Goal: Information Seeking & Learning: Learn about a topic

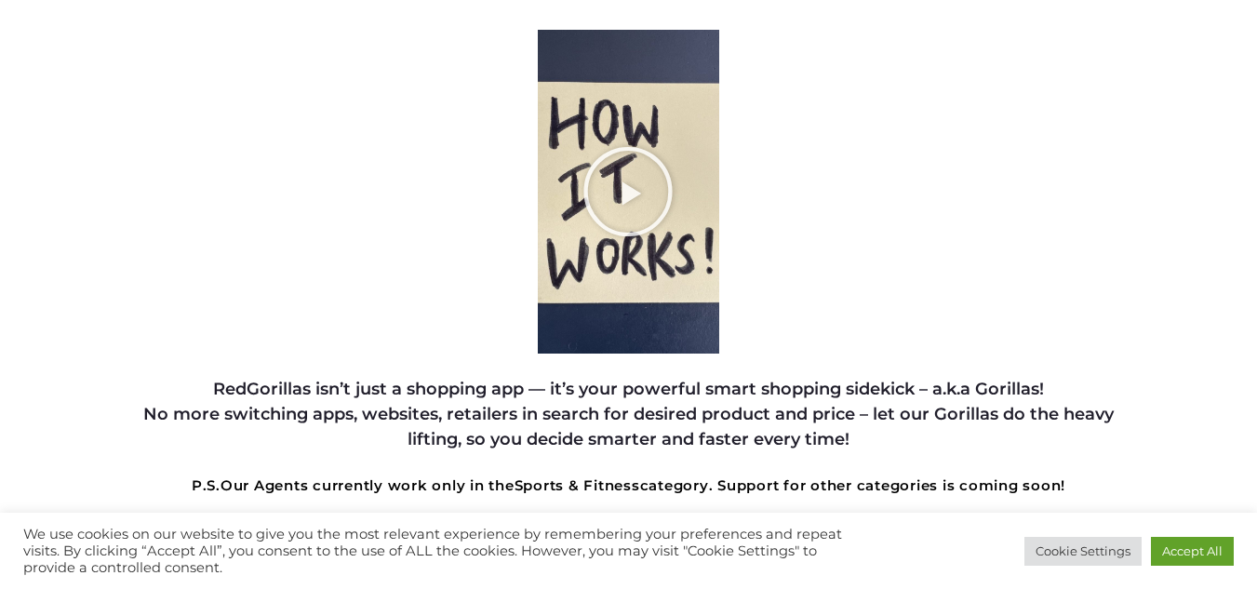
scroll to position [481, 0]
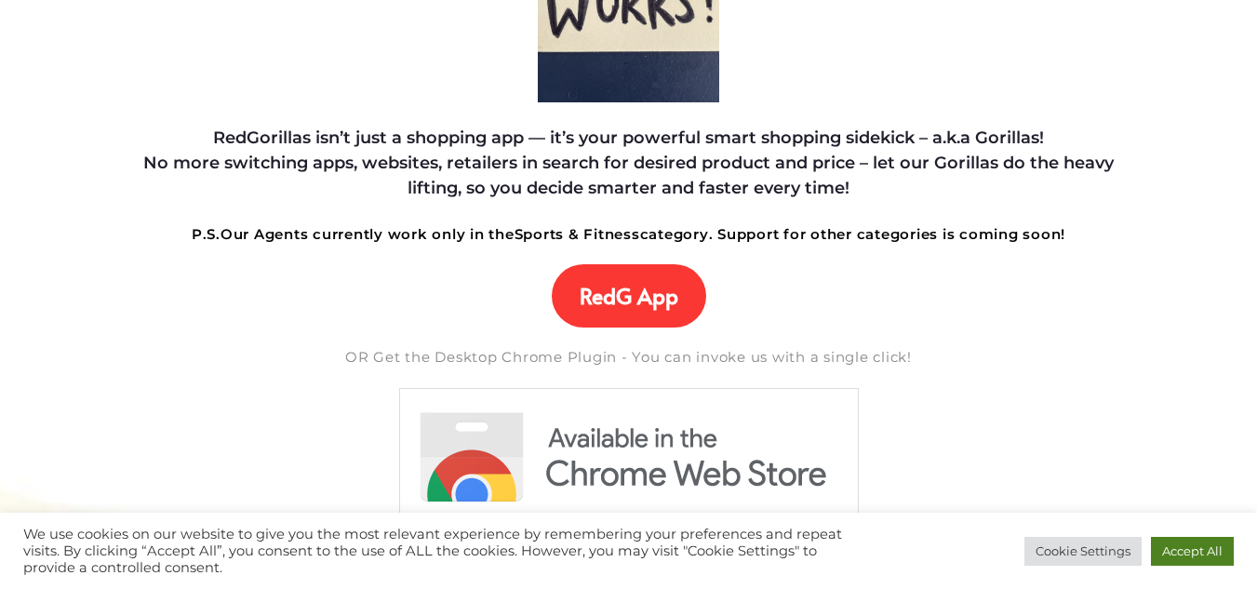
click at [1195, 560] on link "Accept All" at bounding box center [1192, 551] width 83 height 29
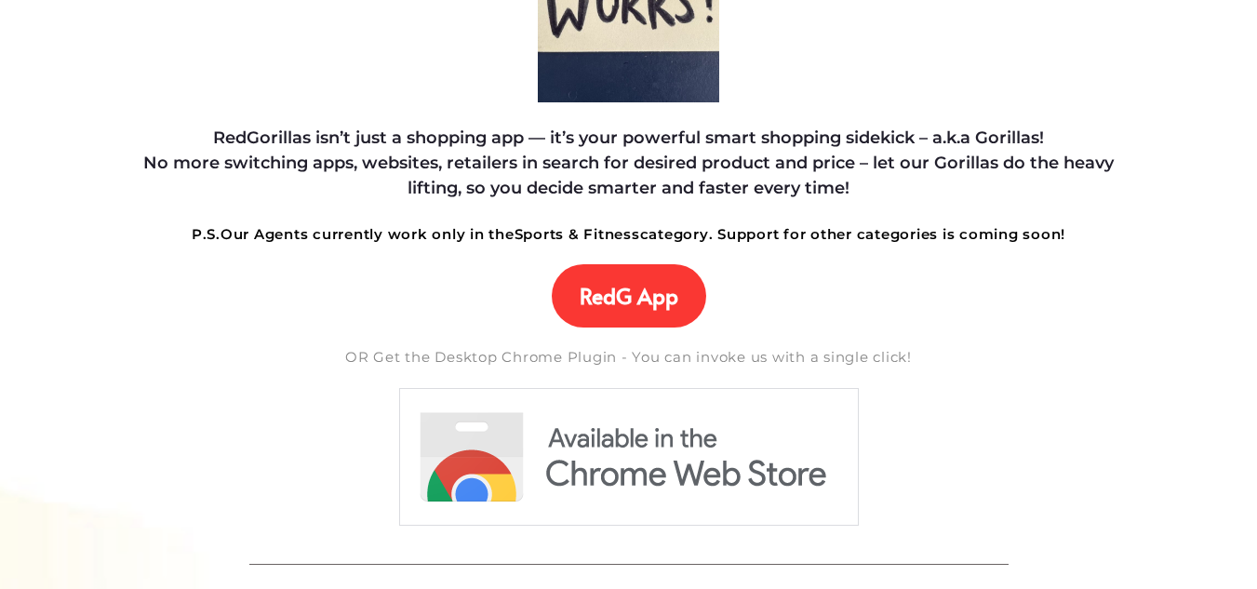
scroll to position [0, 0]
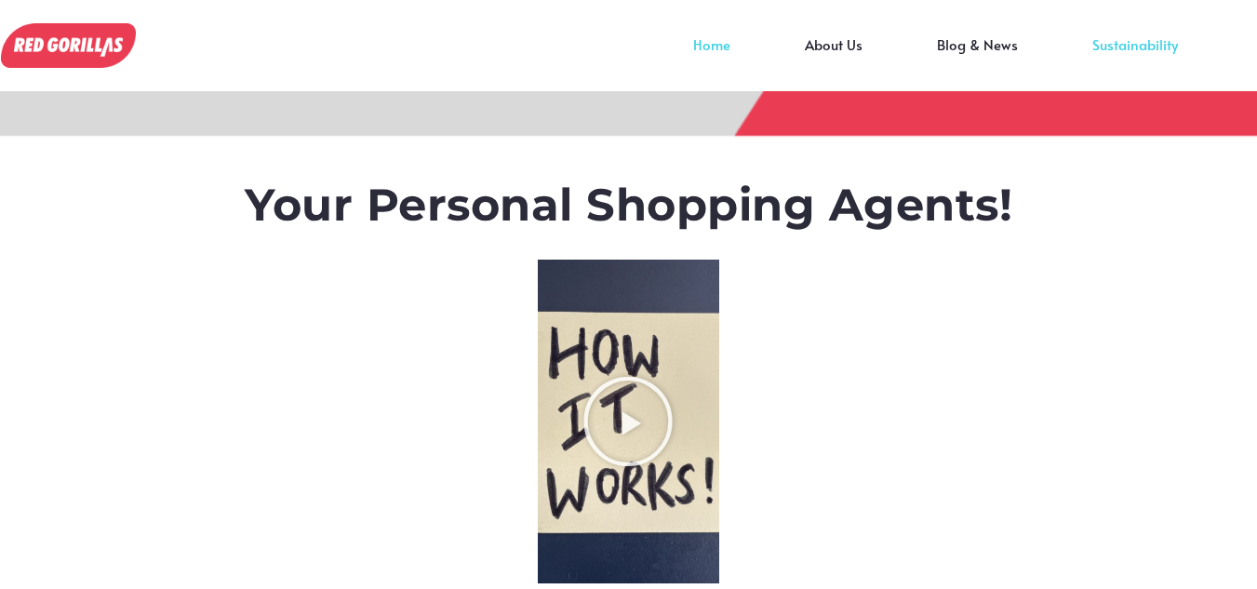
click at [1100, 45] on link "Sustainability" at bounding box center [1135, 59] width 160 height 28
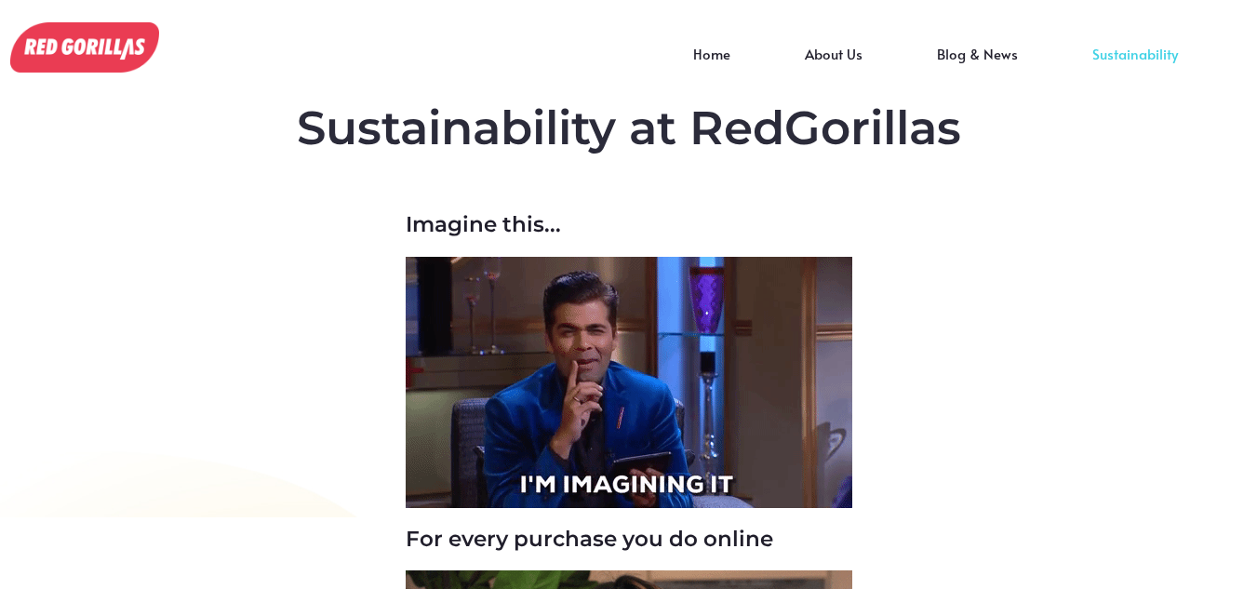
click at [109, 70] on img at bounding box center [84, 46] width 149 height 49
